Goal: Transaction & Acquisition: Subscribe to service/newsletter

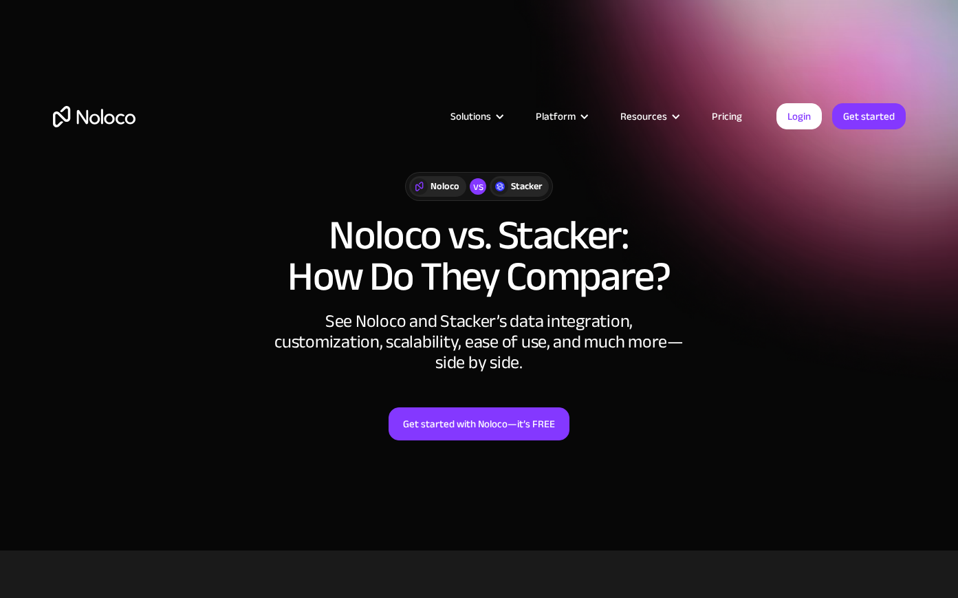
click at [730, 117] on link "Pricing" at bounding box center [727, 116] width 65 height 18
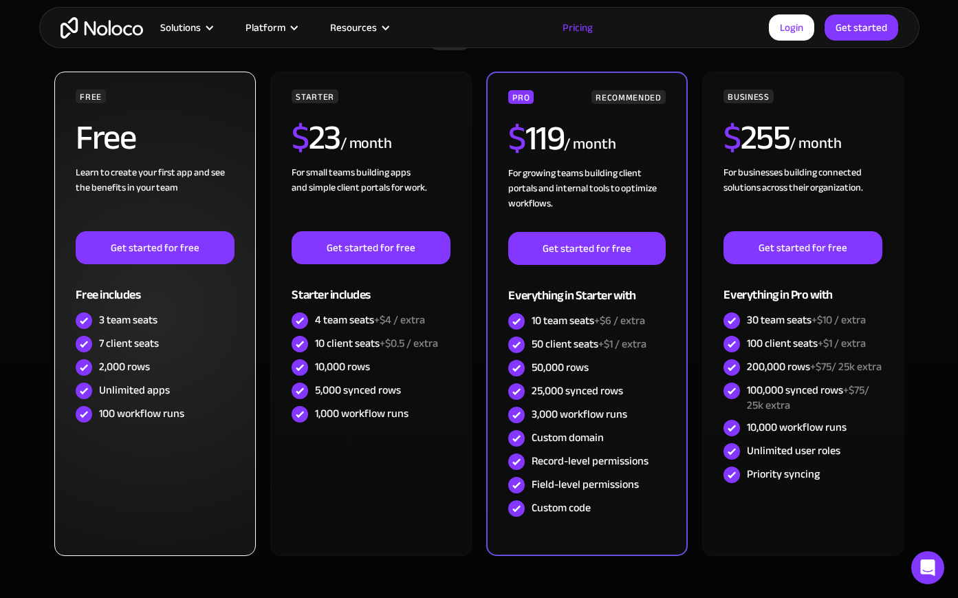
scroll to position [431, 0]
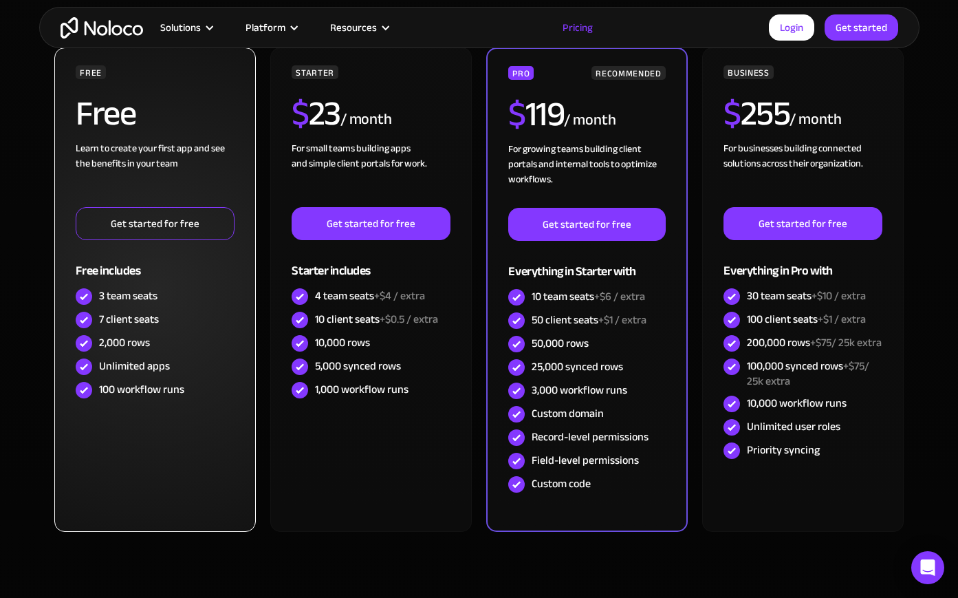
click at [149, 226] on link "Get started for free" at bounding box center [155, 223] width 158 height 33
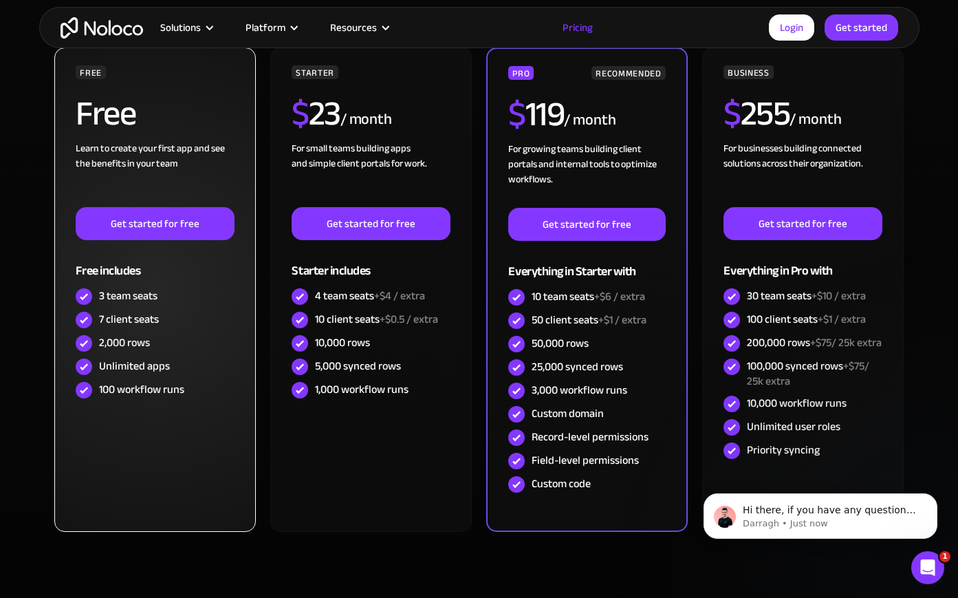
scroll to position [0, 0]
